Goal: Task Accomplishment & Management: Complete application form

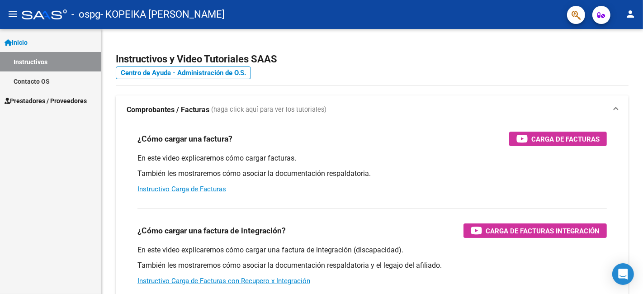
click at [44, 97] on span "Prestadores / Proveedores" at bounding box center [46, 101] width 82 height 10
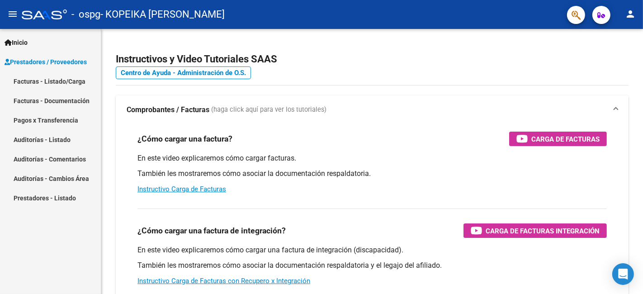
click at [59, 86] on link "Facturas - Listado/Carga" at bounding box center [50, 80] width 101 height 19
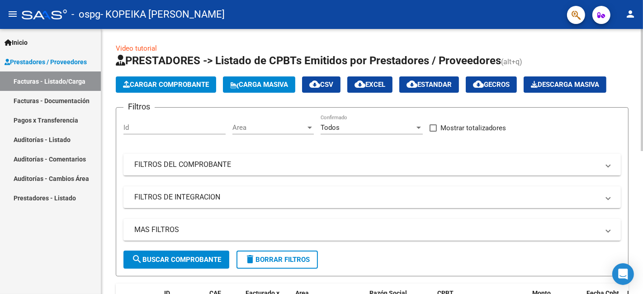
click at [194, 84] on span "Cargar Comprobante" at bounding box center [166, 85] width 86 height 8
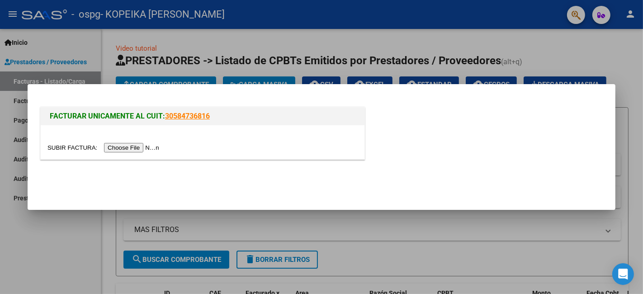
click at [128, 148] on input "file" at bounding box center [105, 148] width 114 height 10
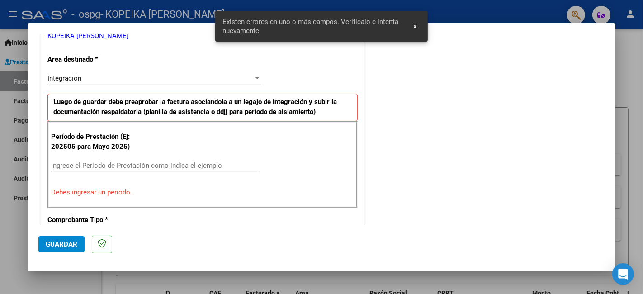
scroll to position [201, 0]
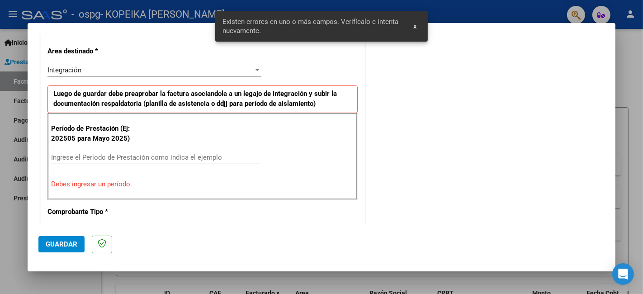
click at [134, 155] on input "Ingrese el Período de Prestación como indica el ejemplo" at bounding box center [155, 157] width 209 height 8
type input "0"
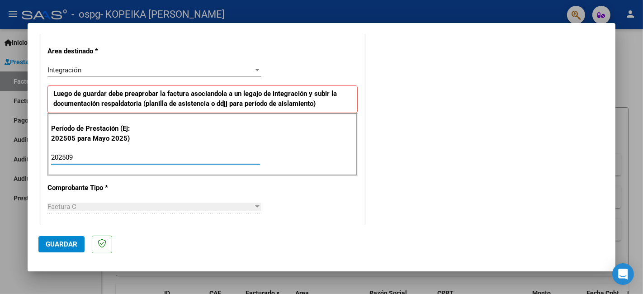
type input "202509"
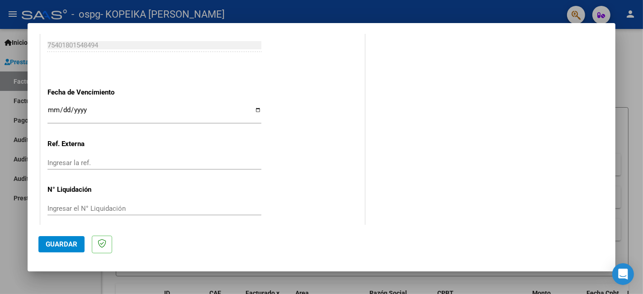
scroll to position [603, 0]
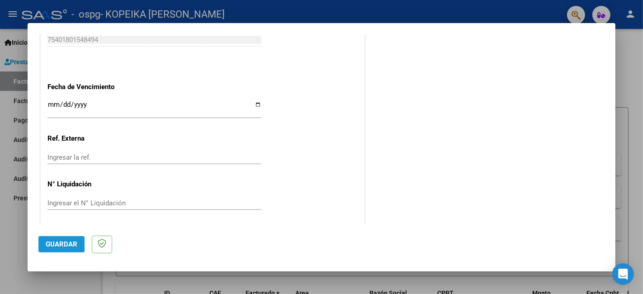
click at [58, 247] on span "Guardar" at bounding box center [62, 244] width 32 height 8
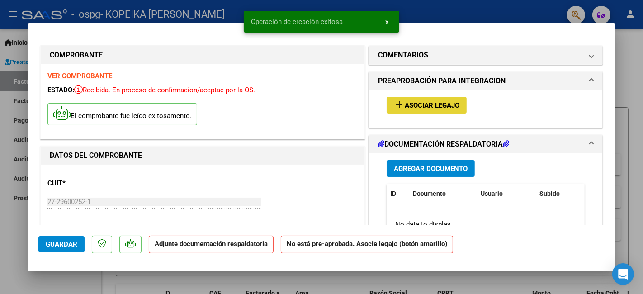
click at [430, 100] on button "add Asociar Legajo" at bounding box center [427, 105] width 80 height 17
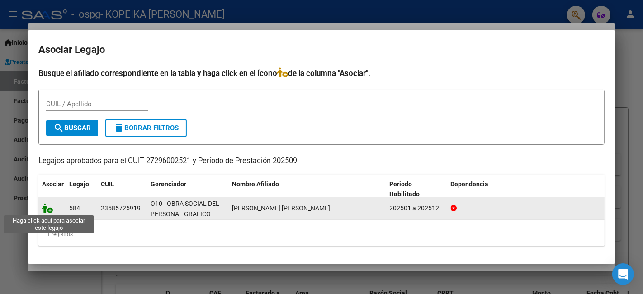
click at [44, 207] on icon at bounding box center [47, 208] width 11 height 10
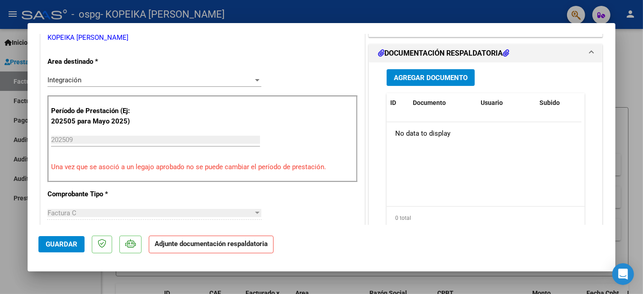
scroll to position [230, 0]
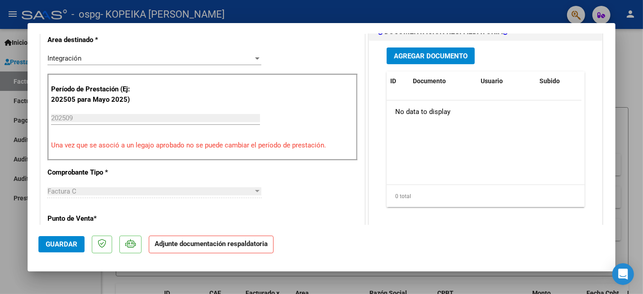
click at [416, 60] on span "Agregar Documento" at bounding box center [431, 56] width 74 height 8
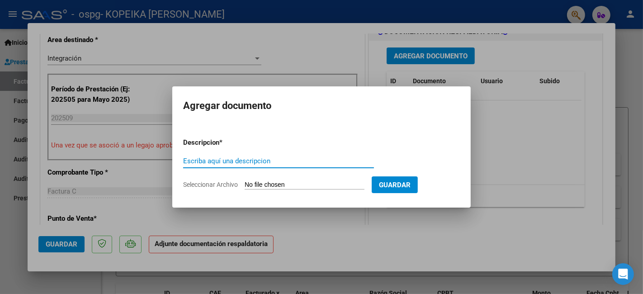
click at [229, 162] on input "Escriba aquí una descripcion" at bounding box center [278, 161] width 191 height 8
type input "Planilla de Asistencia"
click at [338, 182] on input "Seleccionar Archivo" at bounding box center [305, 185] width 120 height 9
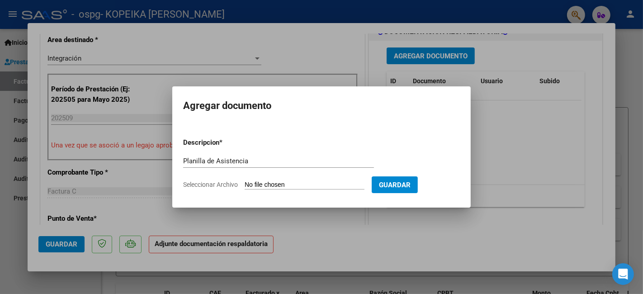
type input "C:\fakepath\[PERSON_NAME] .pdf"
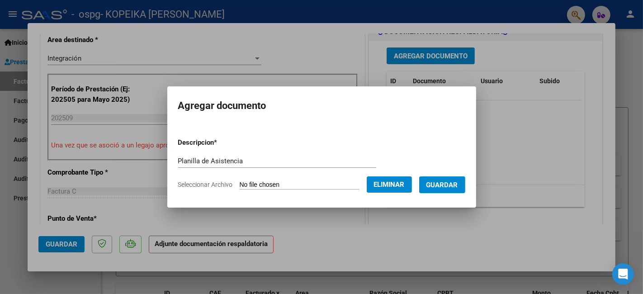
click at [448, 183] on span "Guardar" at bounding box center [443, 185] width 32 height 8
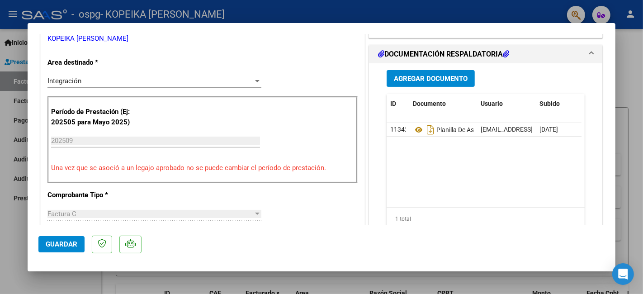
scroll to position [196, 0]
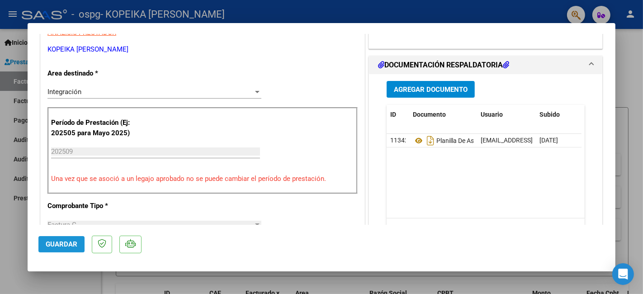
click at [51, 243] on span "Guardar" at bounding box center [62, 244] width 32 height 8
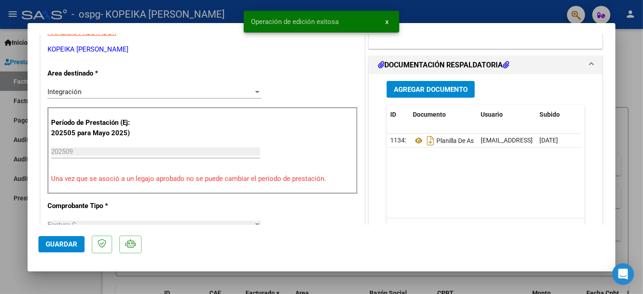
click at [636, 48] on div at bounding box center [321, 147] width 643 height 294
type input "$ 0,00"
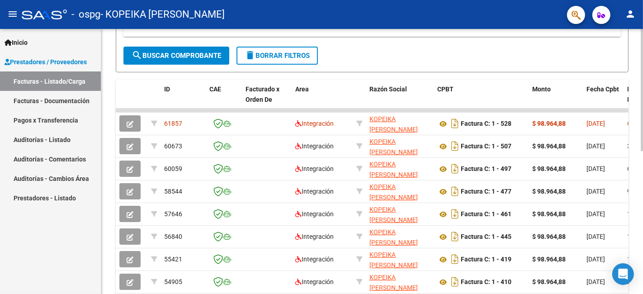
scroll to position [199, 0]
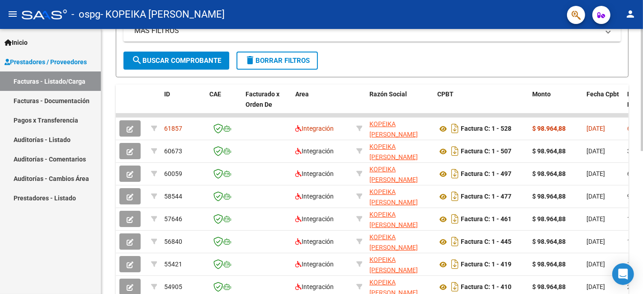
click at [643, 162] on div at bounding box center [642, 184] width 2 height 122
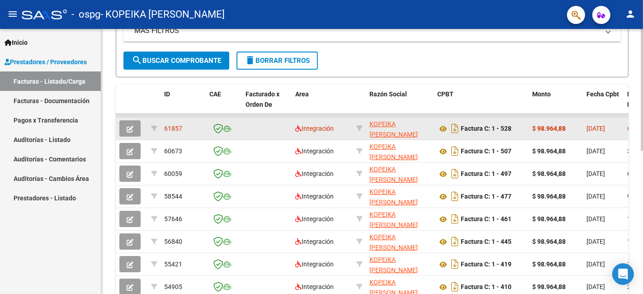
click at [168, 127] on span "61857" at bounding box center [173, 128] width 18 height 7
click at [314, 130] on span "Integración" at bounding box center [314, 128] width 38 height 7
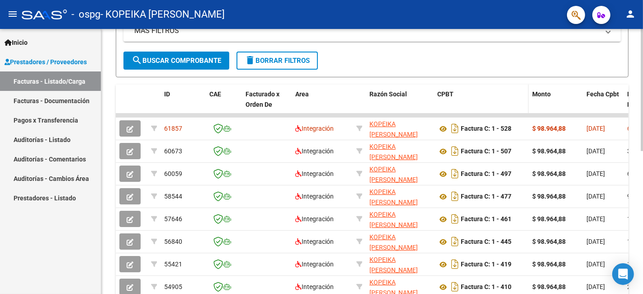
click at [496, 100] on datatable-header-cell "CPBT" at bounding box center [481, 105] width 95 height 40
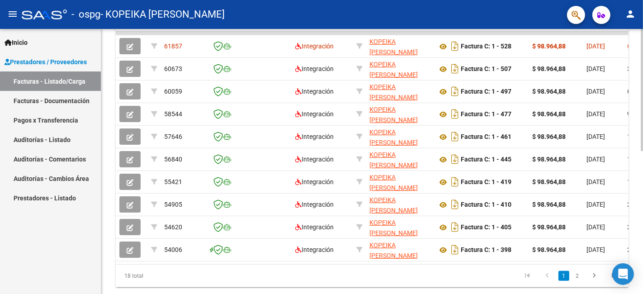
scroll to position [284, 0]
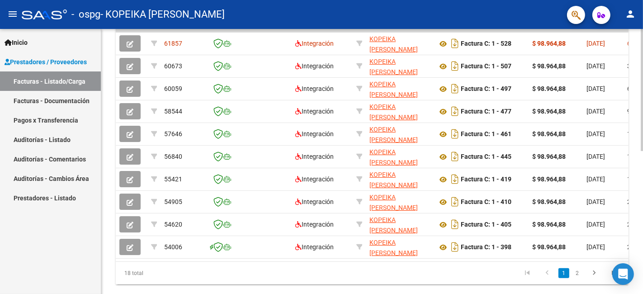
click at [643, 183] on div at bounding box center [642, 224] width 2 height 122
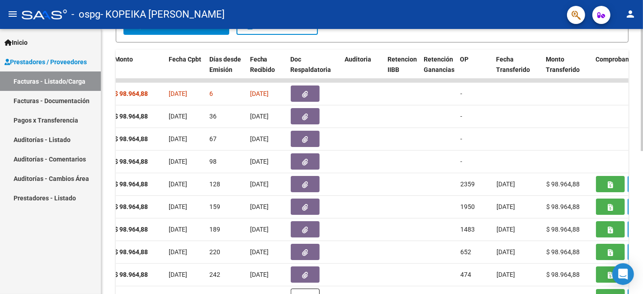
scroll to position [236, 0]
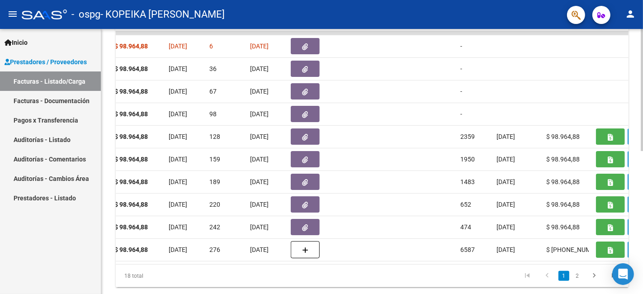
click at [643, 167] on div at bounding box center [642, 223] width 2 height 122
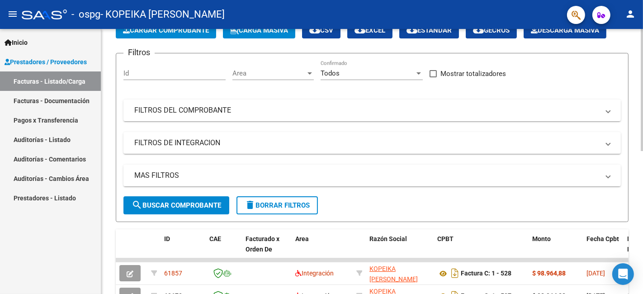
scroll to position [0, 0]
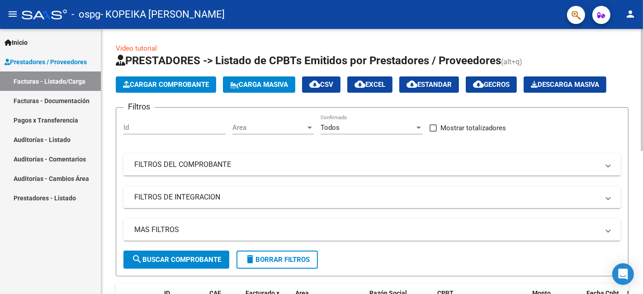
click at [643, 3] on div "menu - ospg - KOPEIKA [PERSON_NAME] person Inicio Instructivos Contacto OS Pres…" at bounding box center [321, 147] width 643 height 294
